Goal: Browse casually: Explore the website without a specific task or goal

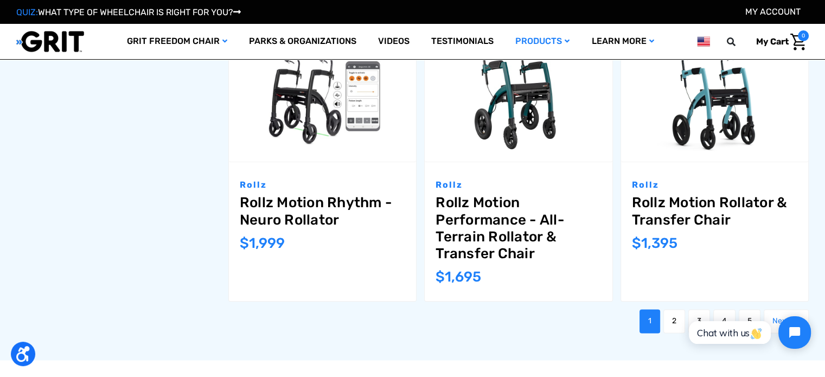
scroll to position [1266, 0]
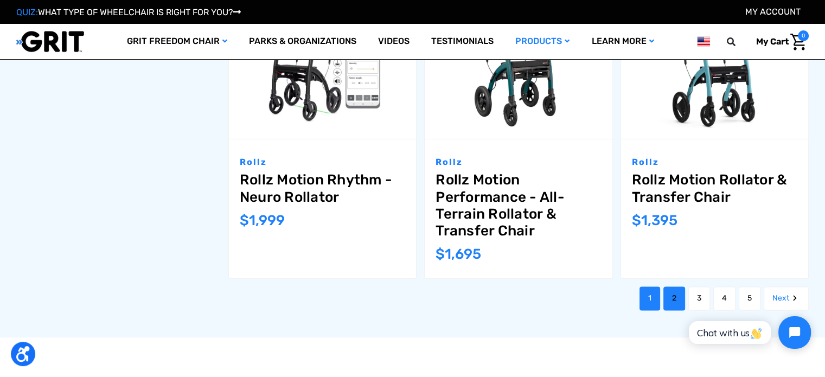
click at [678, 287] on link "2" at bounding box center [675, 299] width 22 height 24
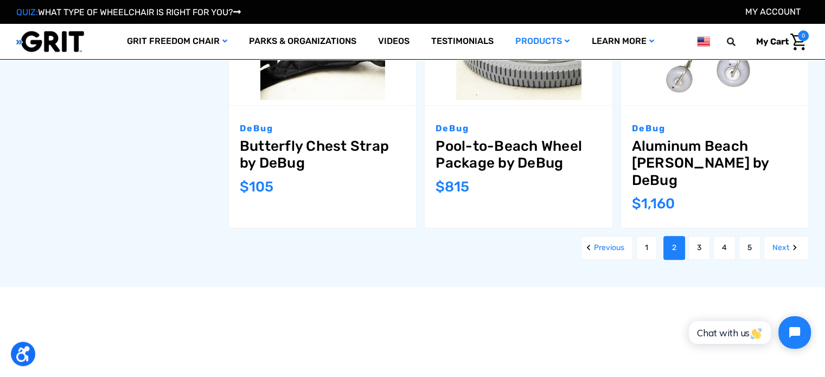
scroll to position [1284, 0]
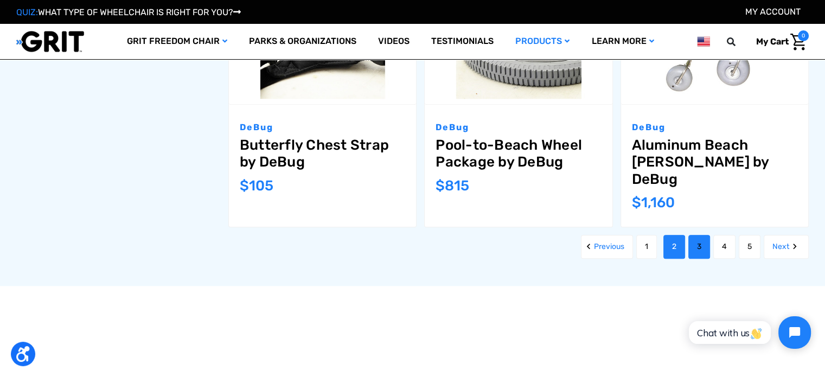
click at [696, 235] on link "3" at bounding box center [700, 247] width 22 height 24
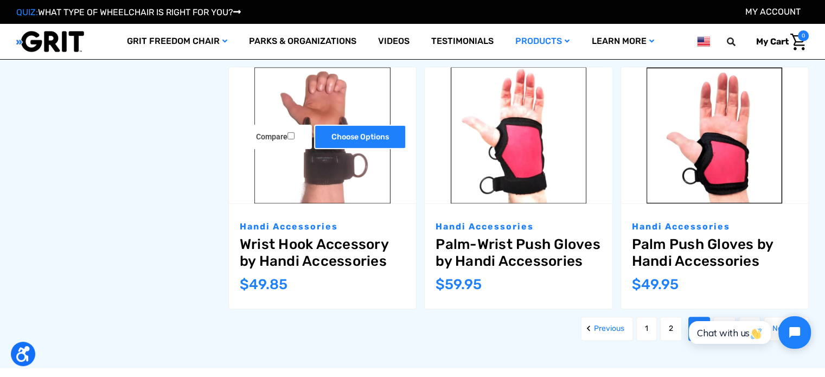
scroll to position [1248, 0]
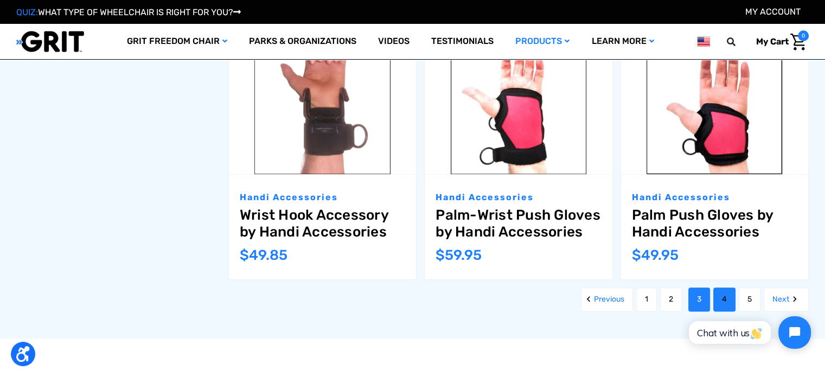
click at [722, 302] on link "4" at bounding box center [725, 300] width 22 height 24
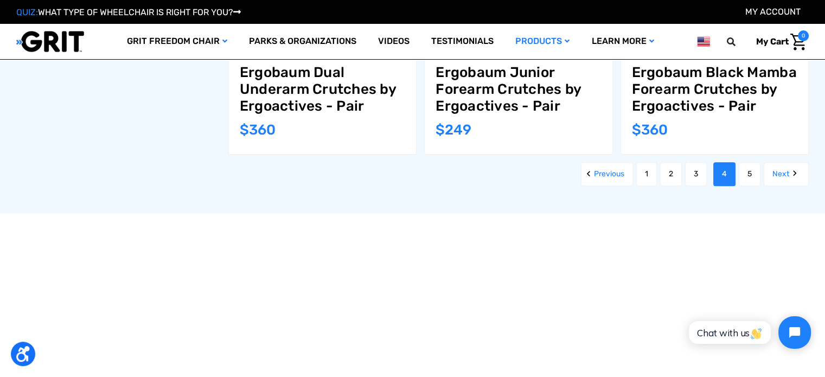
scroll to position [1357, 0]
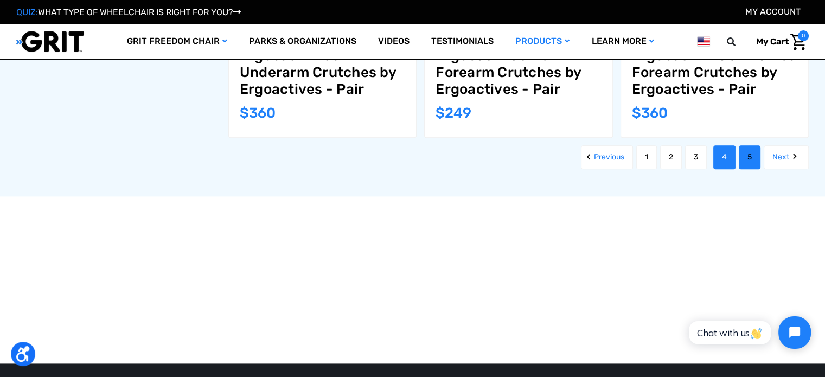
click at [750, 156] on link "5" at bounding box center [750, 157] width 22 height 24
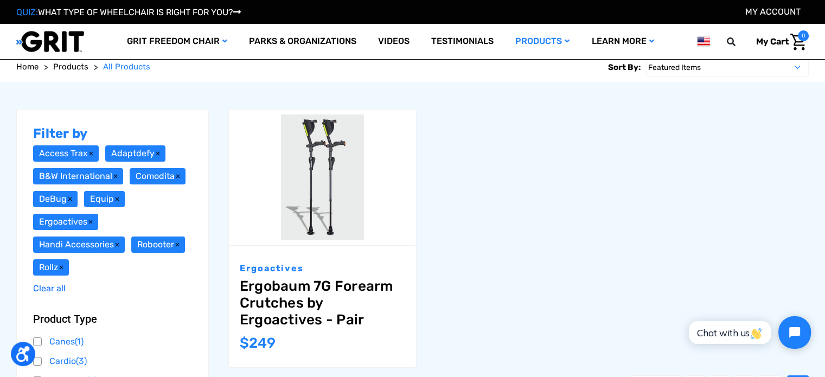
scroll to position [126, 0]
